Goal: Task Accomplishment & Management: Complete application form

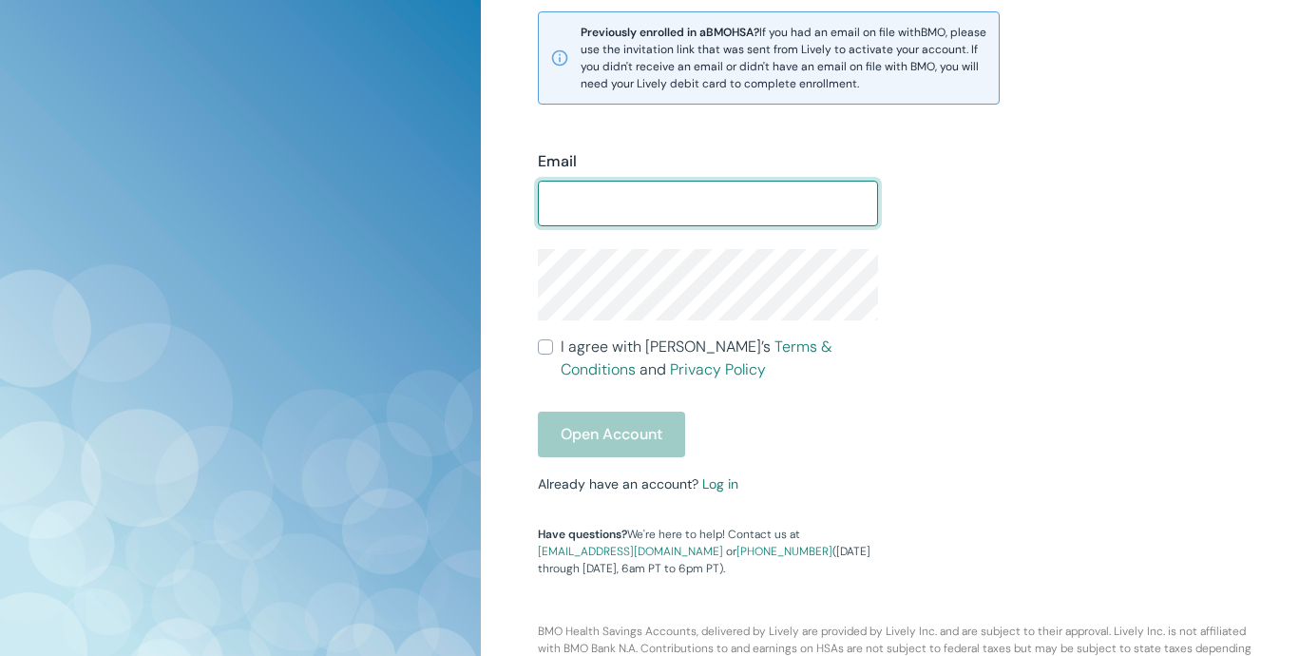
scroll to position [500, 0]
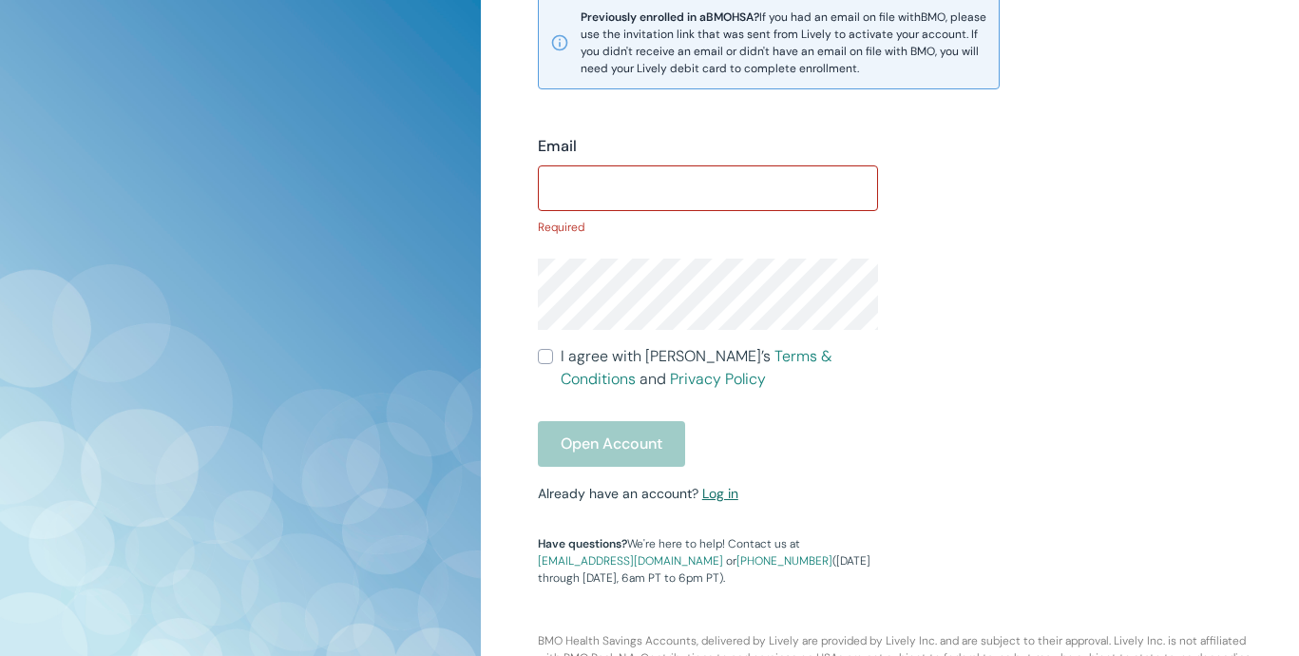
click at [719, 483] on div "Email ​ Required I agree with Lively’s Terms & Conditions and Privacy Policy Op…" at bounding box center [697, 349] width 364 height 474
click at [716, 502] on link "Log in" at bounding box center [720, 493] width 36 height 17
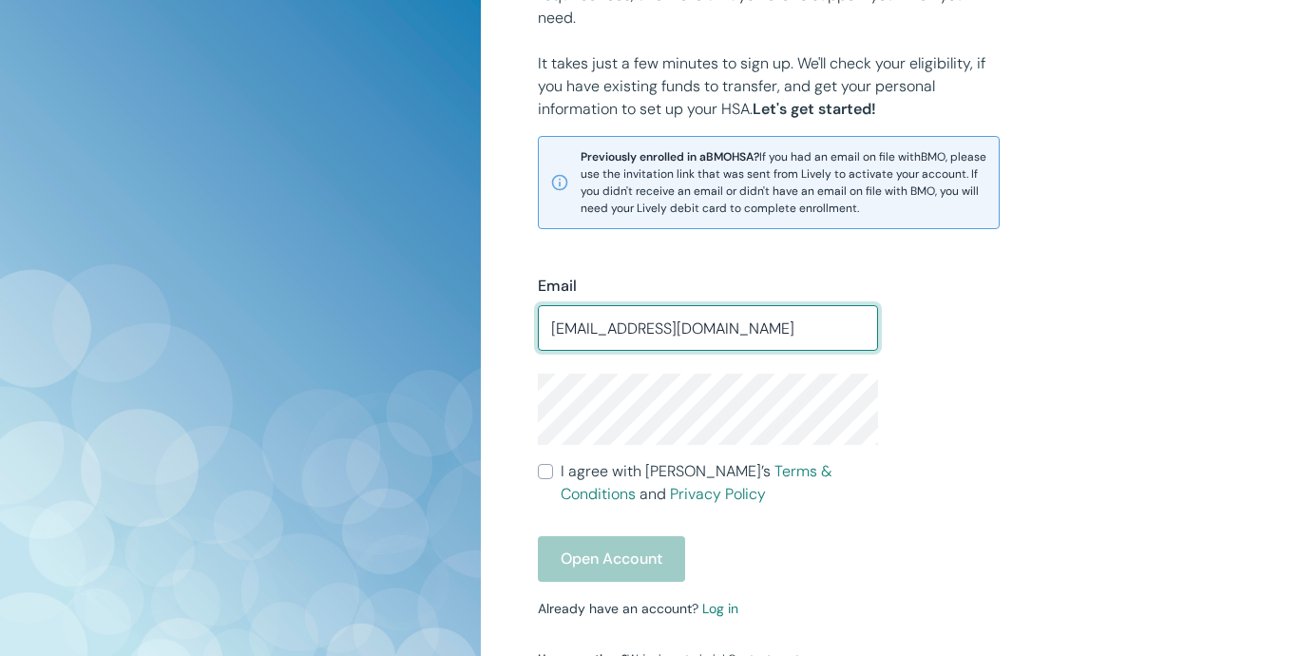
type input "[EMAIL_ADDRESS][DOMAIN_NAME]"
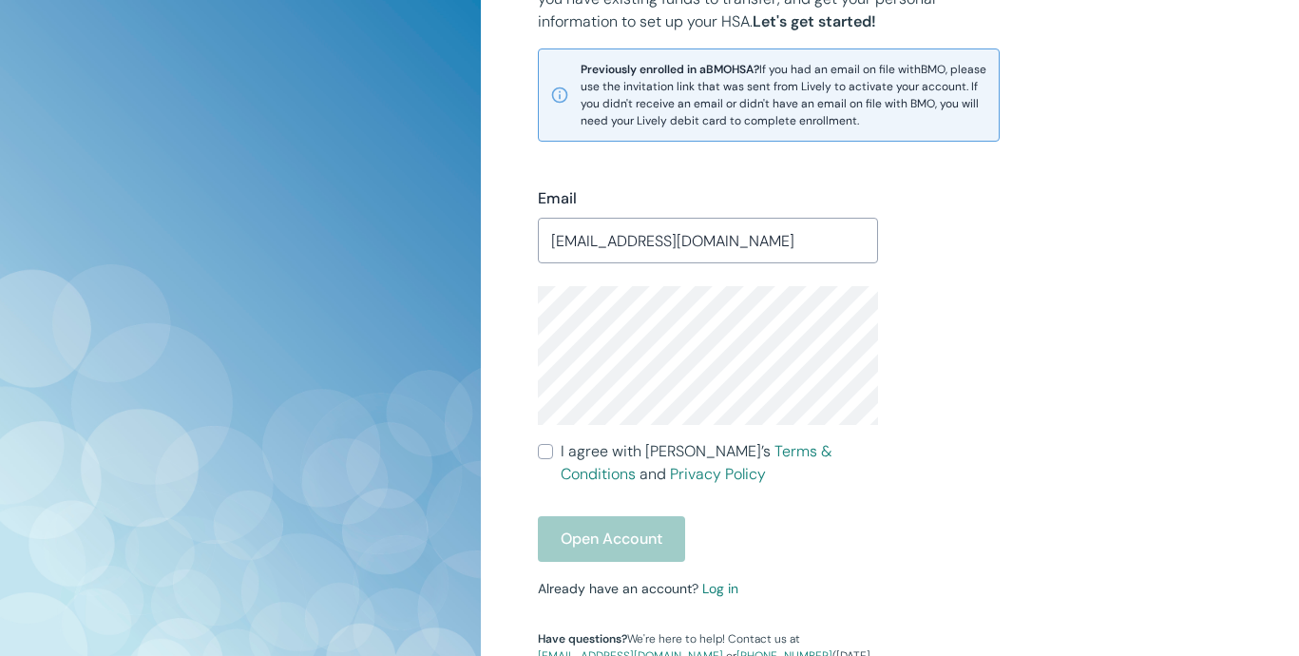
scroll to position [462, 0]
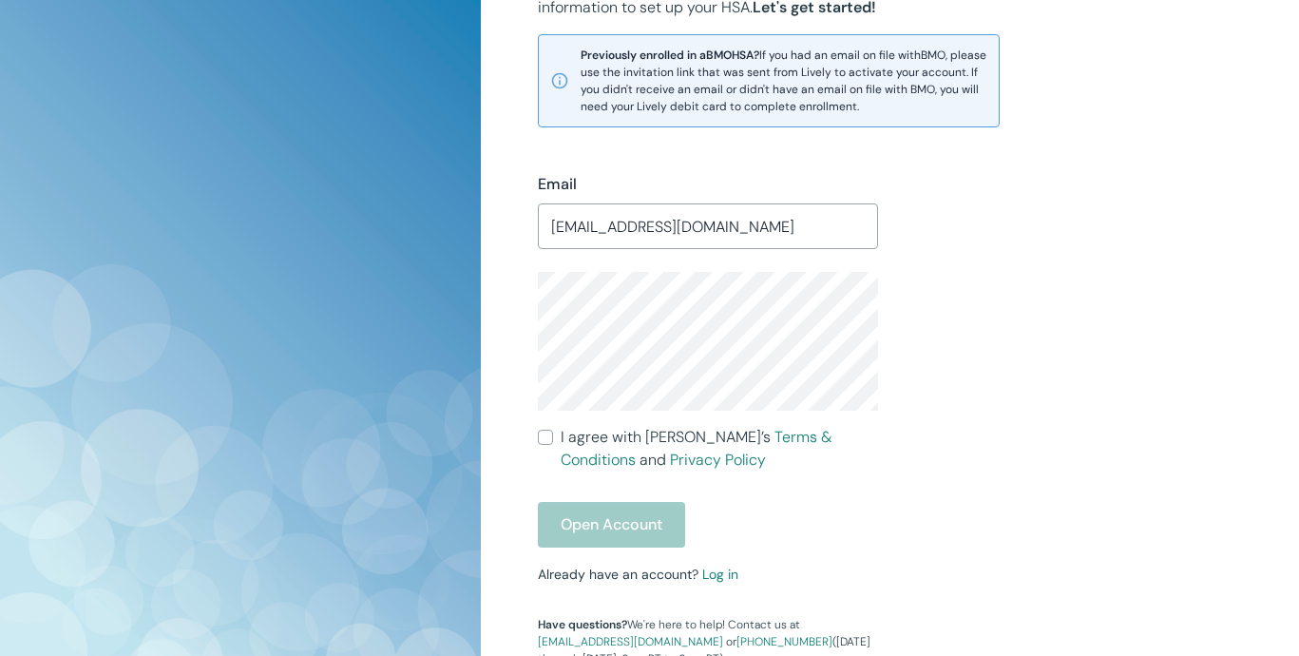
click at [547, 438] on input "I agree with Lively’s Terms & Conditions and Privacy Policy" at bounding box center [545, 436] width 15 height 15
checkbox input "true"
click at [579, 523] on button "Open Account" at bounding box center [611, 525] width 147 height 46
